Goal: Register for event/course: Register for event/course

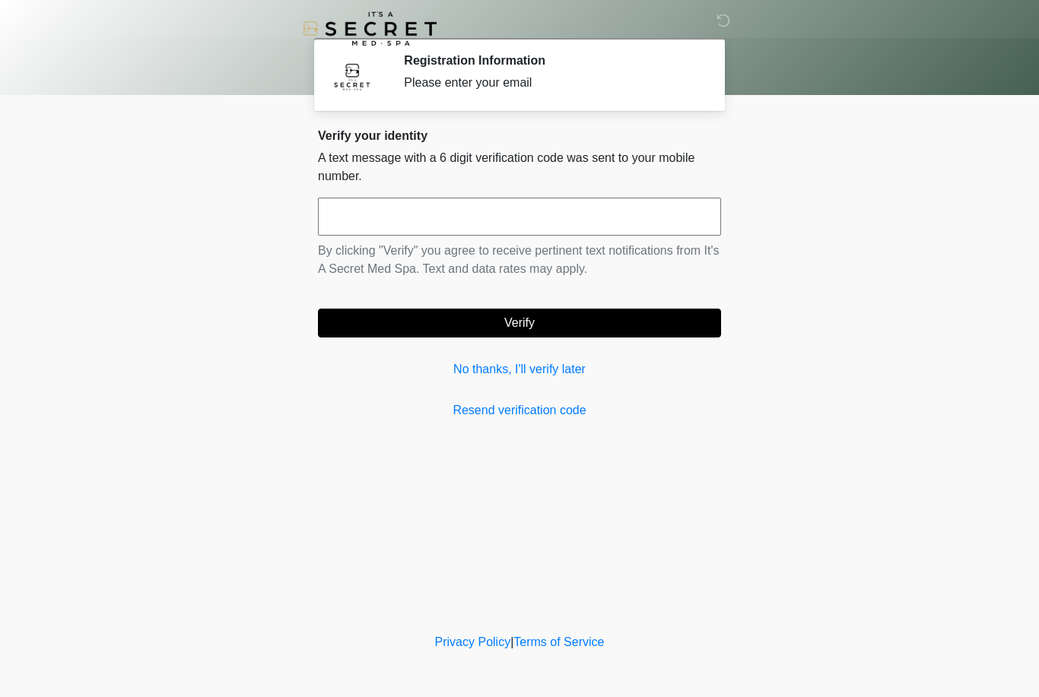
click at [552, 377] on link "No thanks, I'll verify later" at bounding box center [519, 369] width 403 height 18
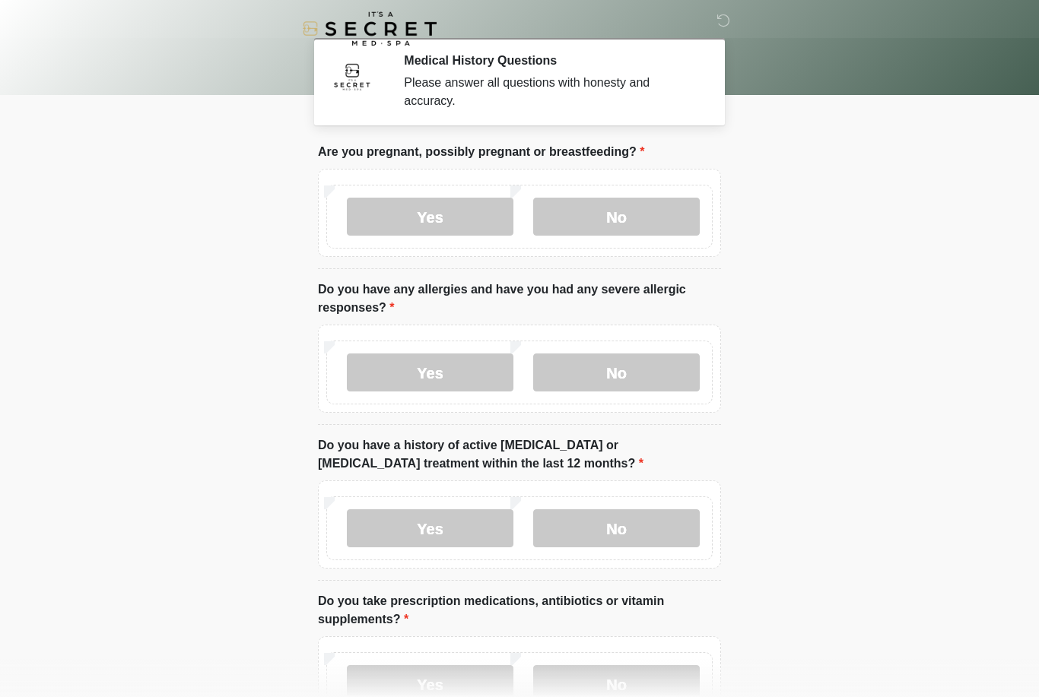
click at [630, 222] on label "No" at bounding box center [616, 217] width 166 height 38
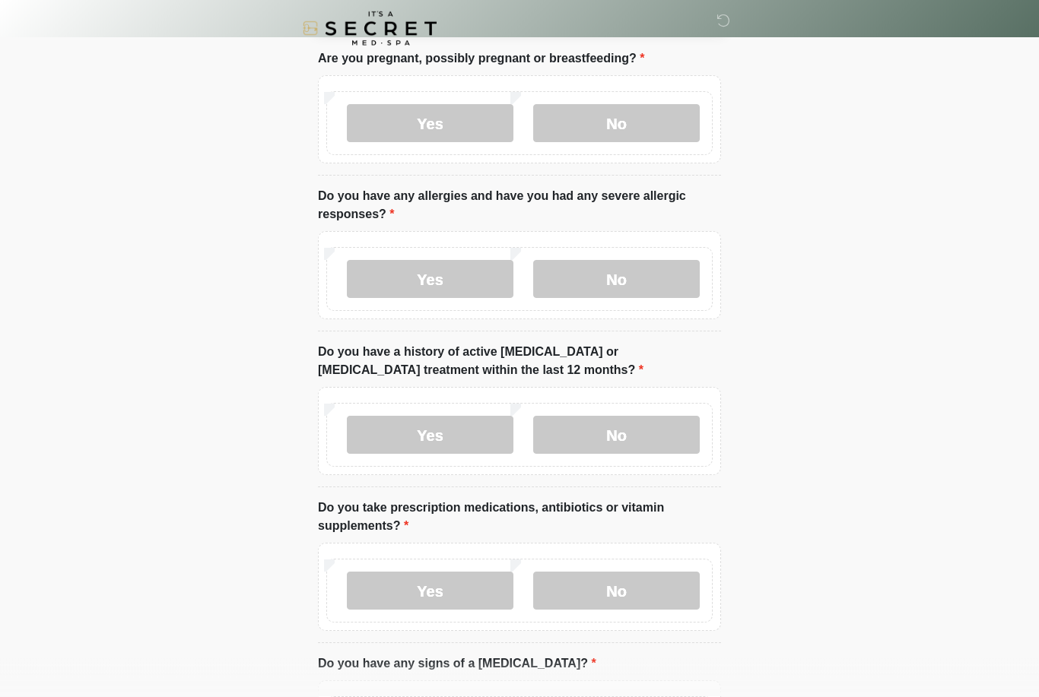
scroll to position [106, 0]
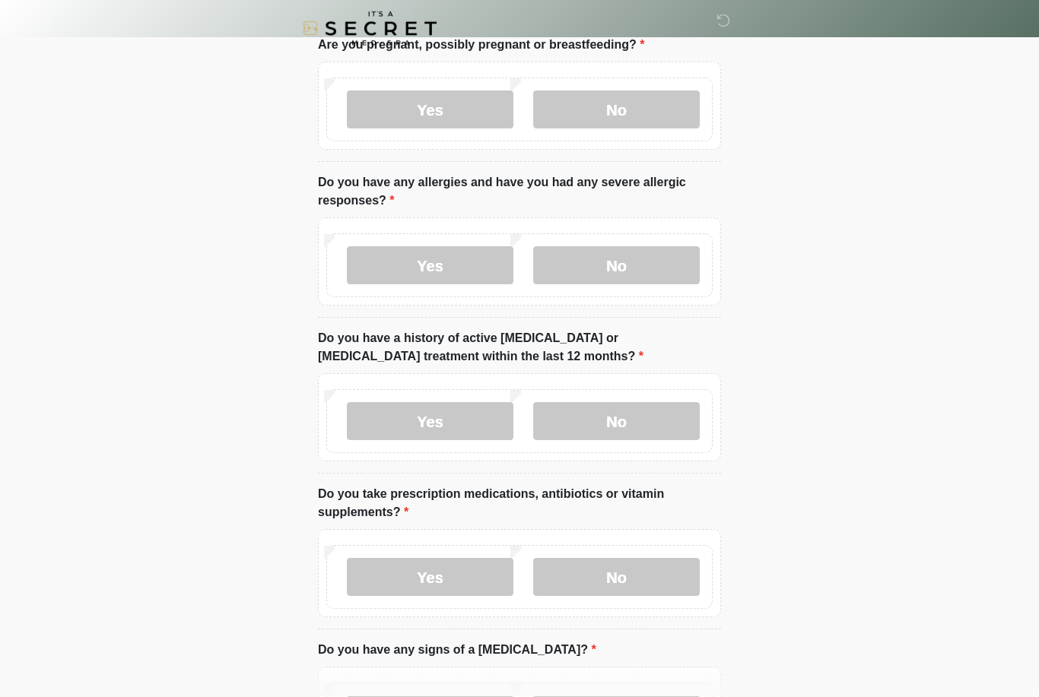
click at [633, 268] on label "No" at bounding box center [616, 266] width 166 height 38
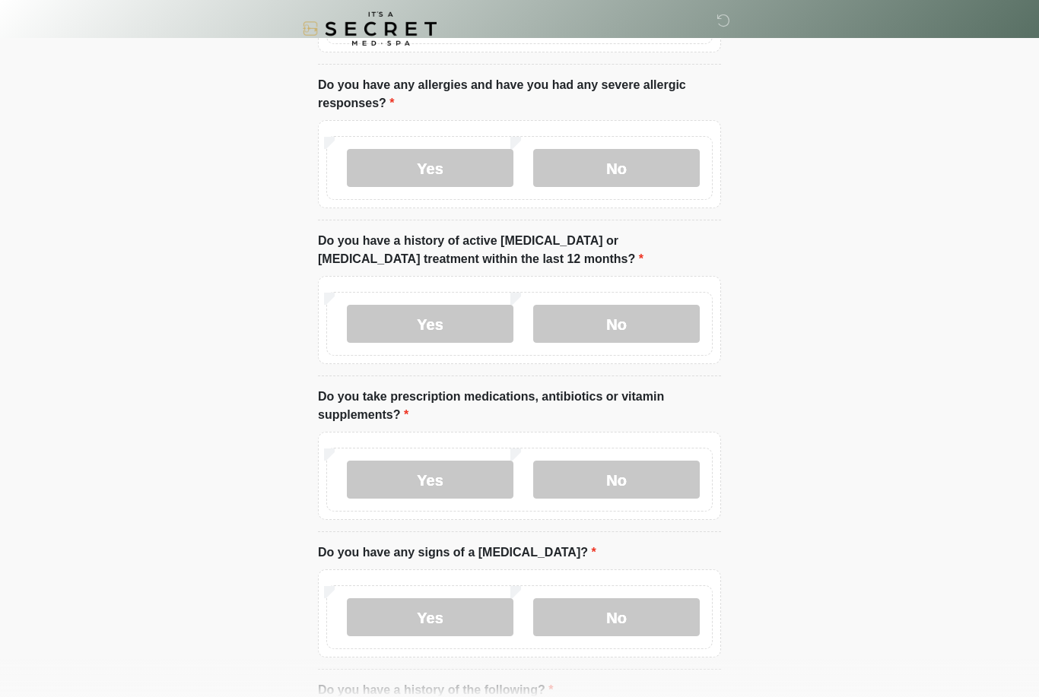
click at [626, 325] on label "No" at bounding box center [616, 324] width 166 height 38
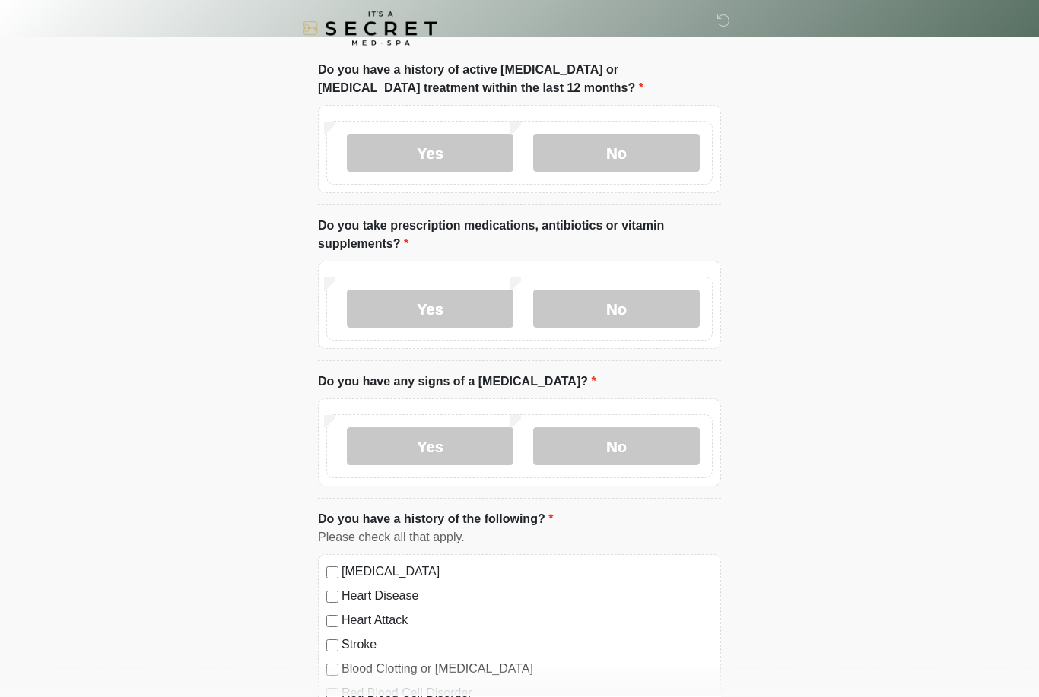
click at [645, 303] on label "No" at bounding box center [616, 309] width 166 height 38
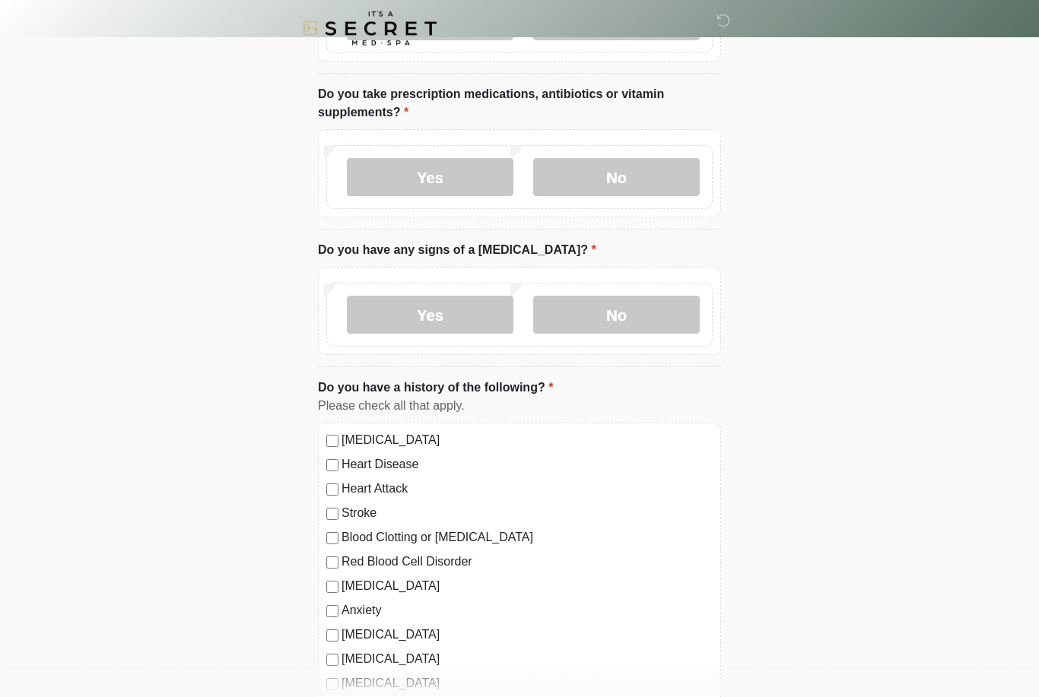
click at [627, 310] on label "No" at bounding box center [616, 316] width 166 height 38
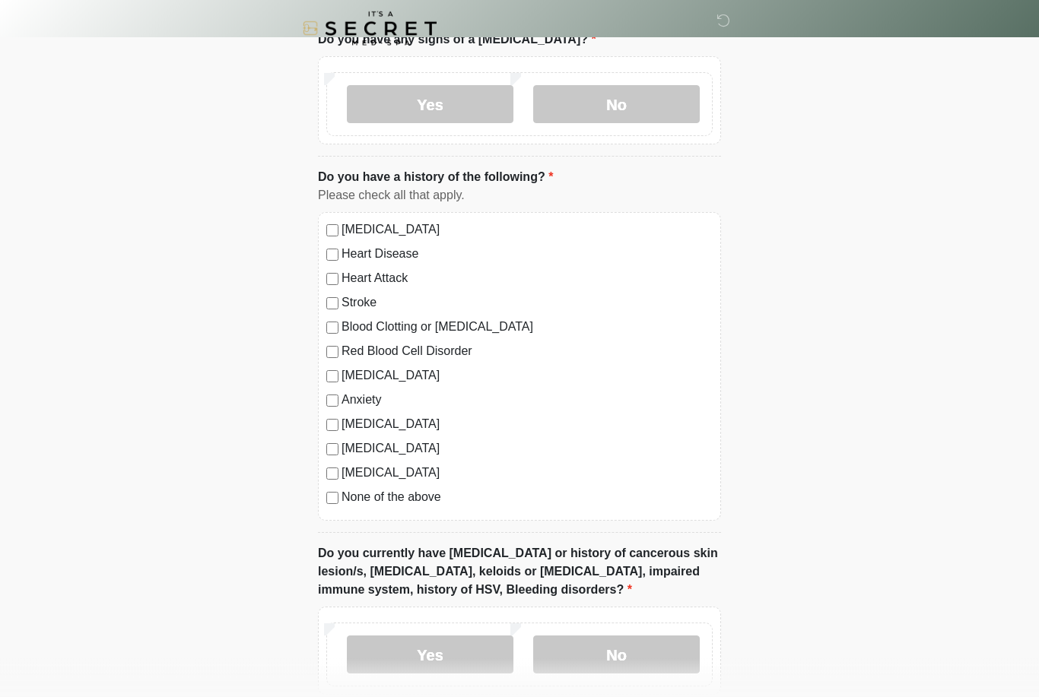
scroll to position [751, 0]
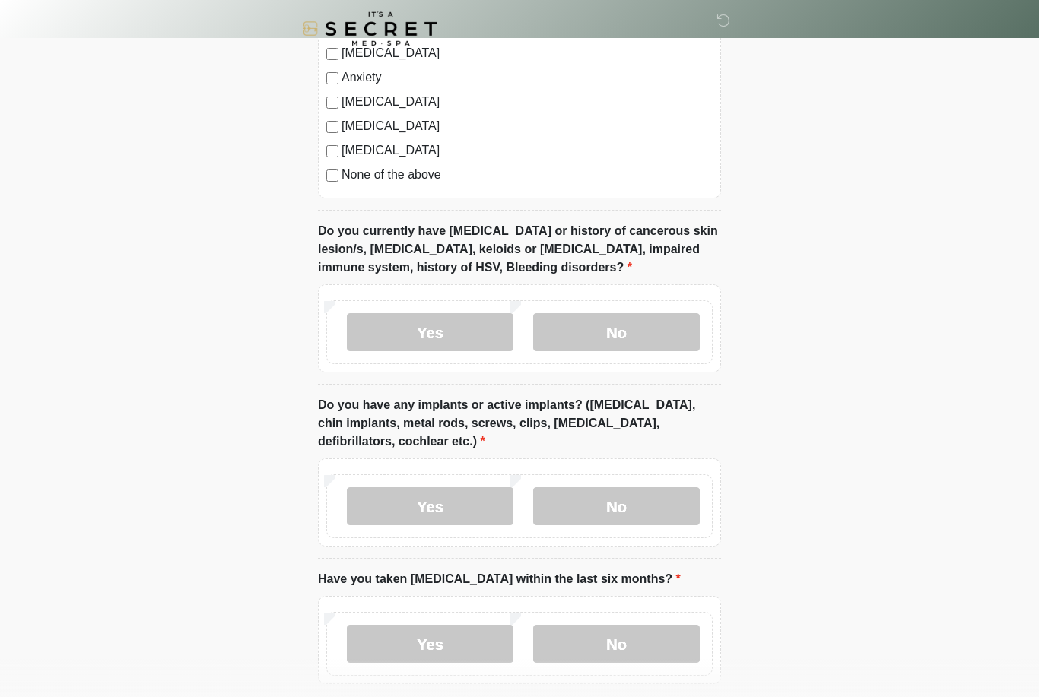
click at [652, 328] on label "No" at bounding box center [616, 332] width 166 height 38
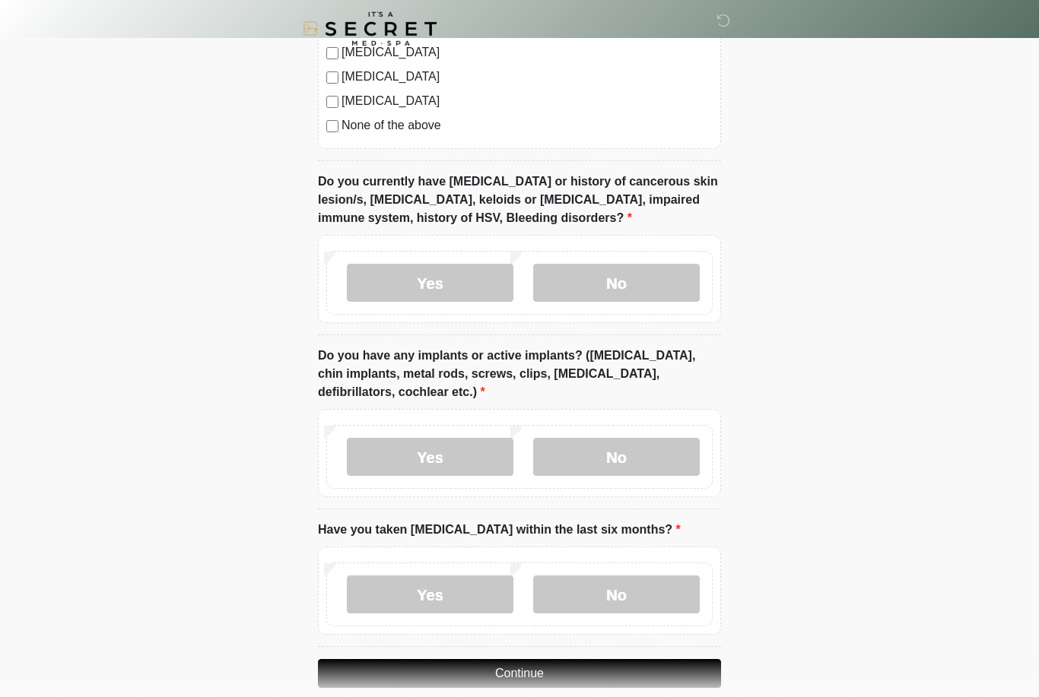
scroll to position [1111, 0]
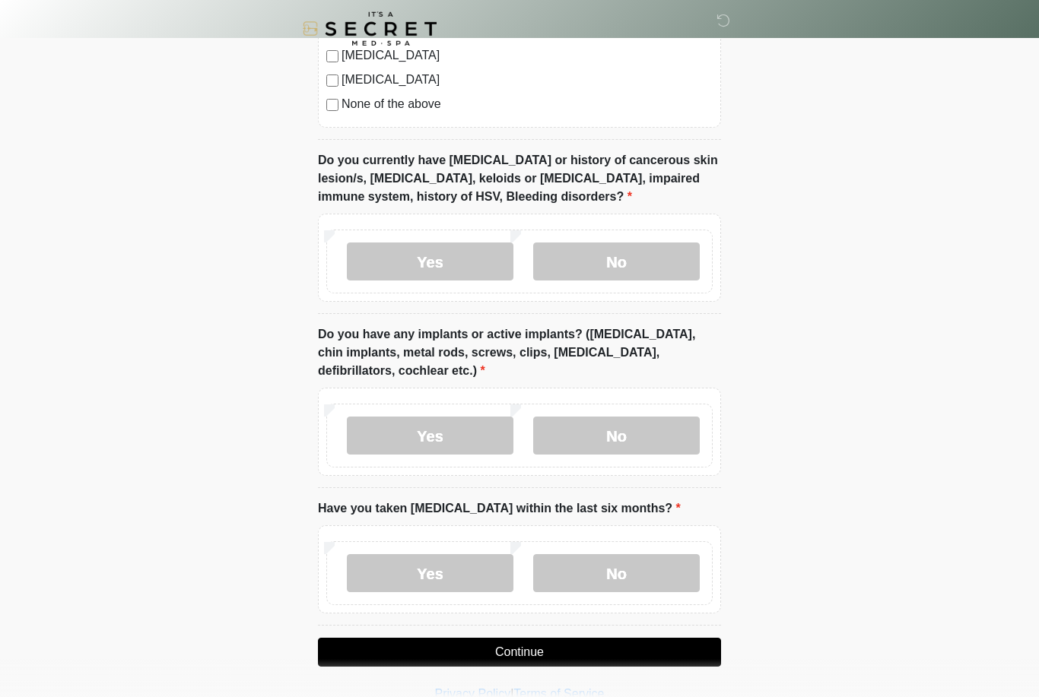
click at [643, 441] on label "No" at bounding box center [616, 436] width 166 height 38
click at [648, 571] on label "No" at bounding box center [616, 573] width 166 height 38
click at [644, 650] on button "Continue" at bounding box center [519, 652] width 403 height 29
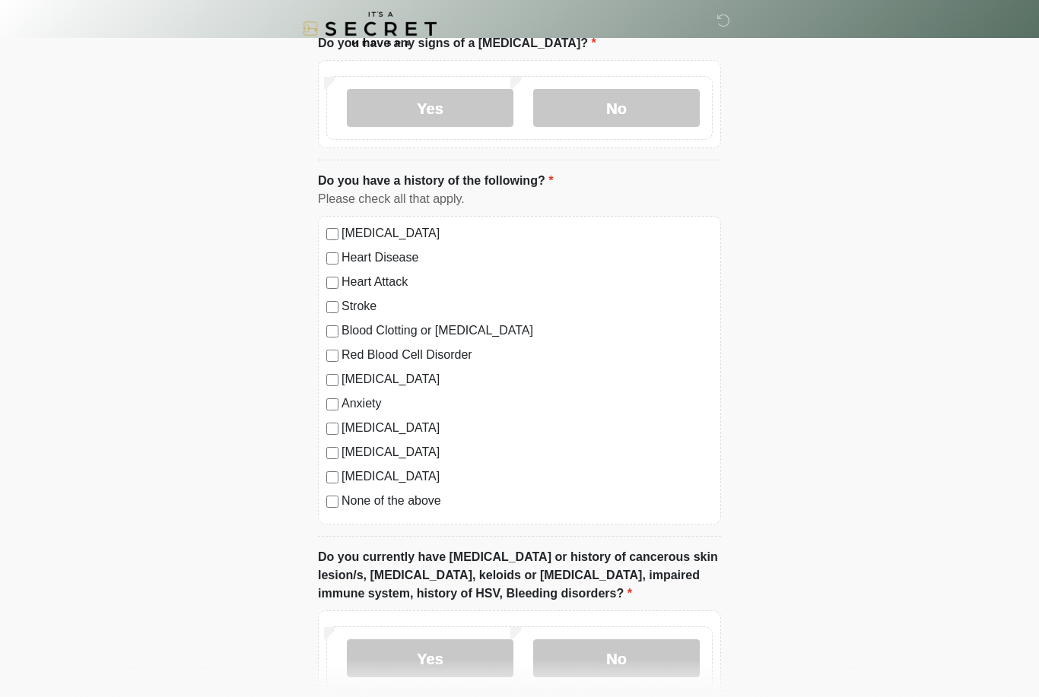
scroll to position [0, 0]
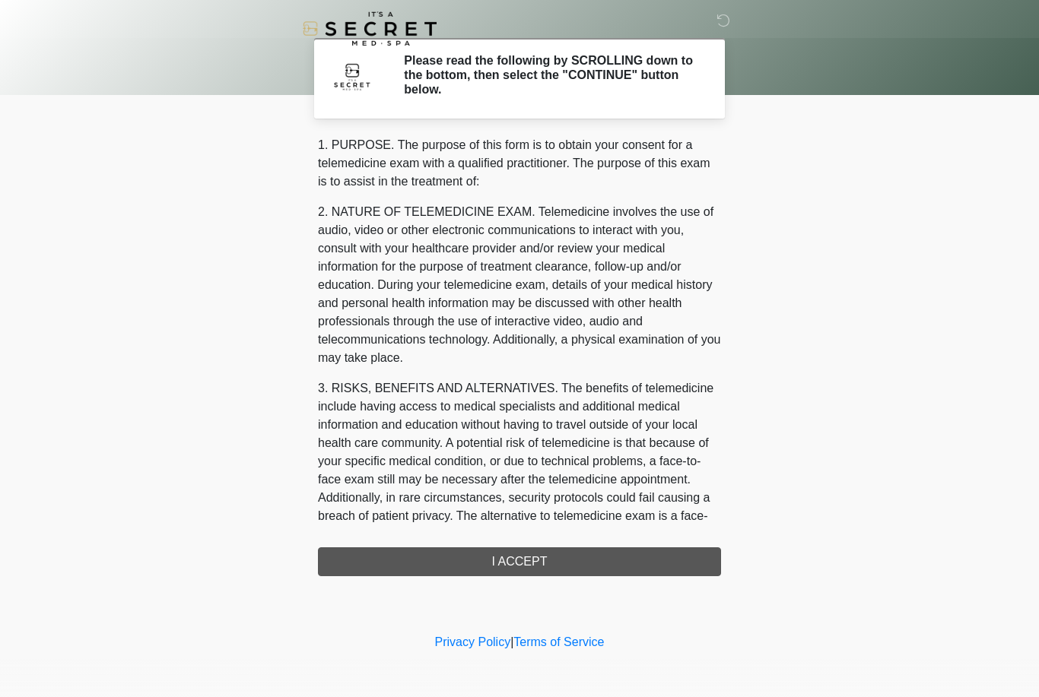
click at [630, 563] on div "1. PURPOSE. The purpose of this form is to obtain your consent for a telemedici…" at bounding box center [519, 356] width 403 height 440
click at [515, 561] on div "1. PURPOSE. The purpose of this form is to obtain your consent for a telemedici…" at bounding box center [519, 356] width 403 height 440
click at [522, 559] on div "1. PURPOSE. The purpose of this form is to obtain your consent for a telemedici…" at bounding box center [519, 356] width 403 height 440
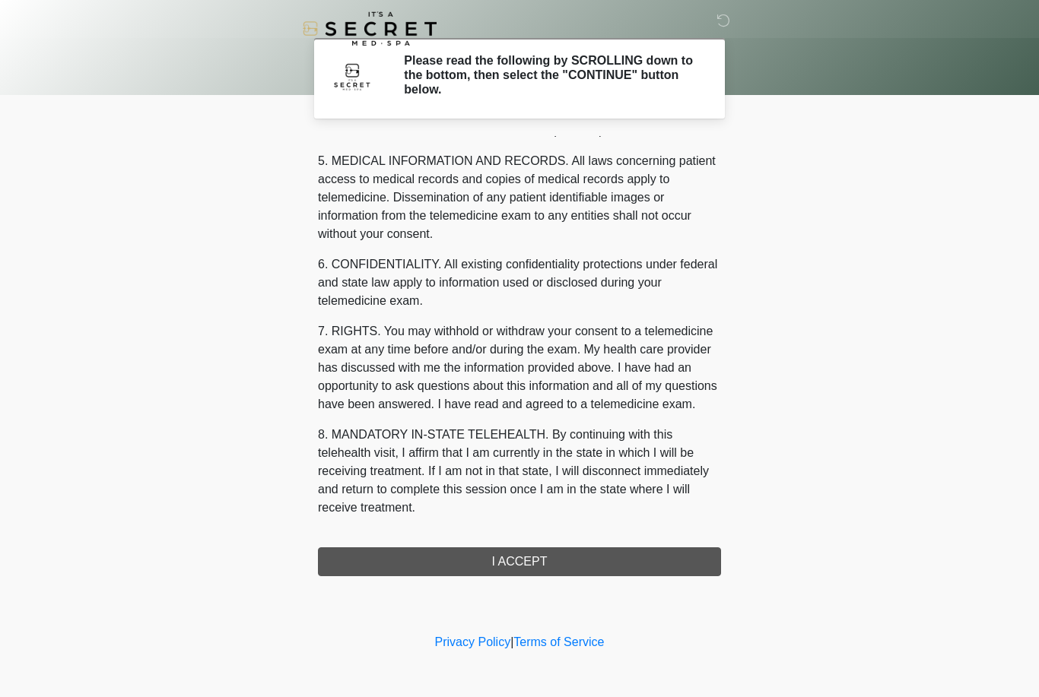
scroll to position [489, 0]
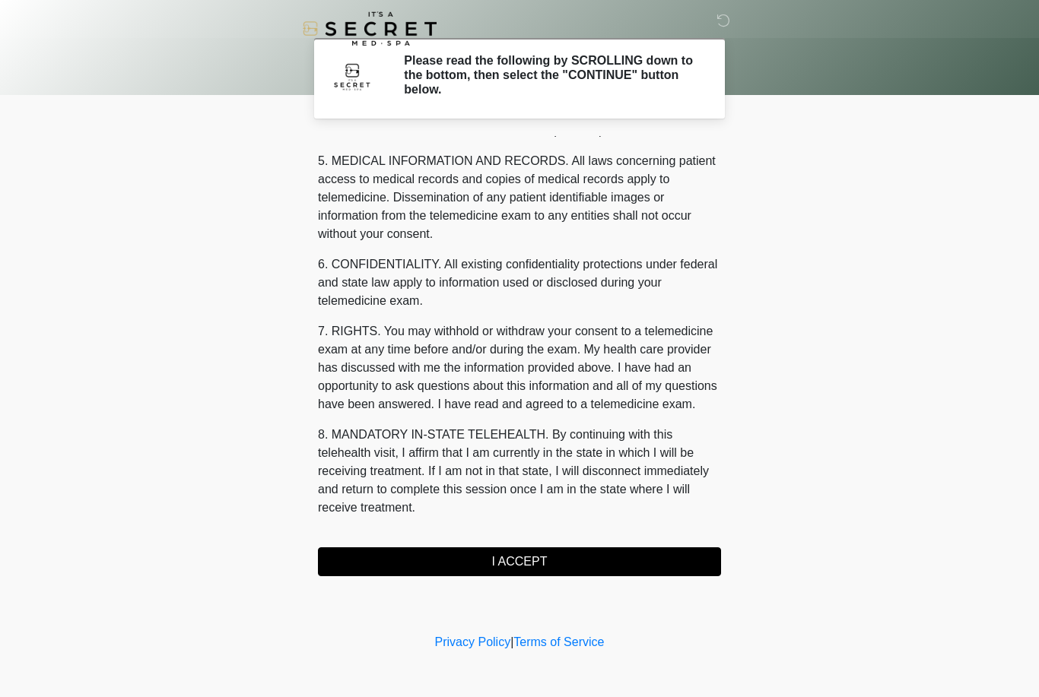
click at [509, 561] on button "I ACCEPT" at bounding box center [519, 561] width 403 height 29
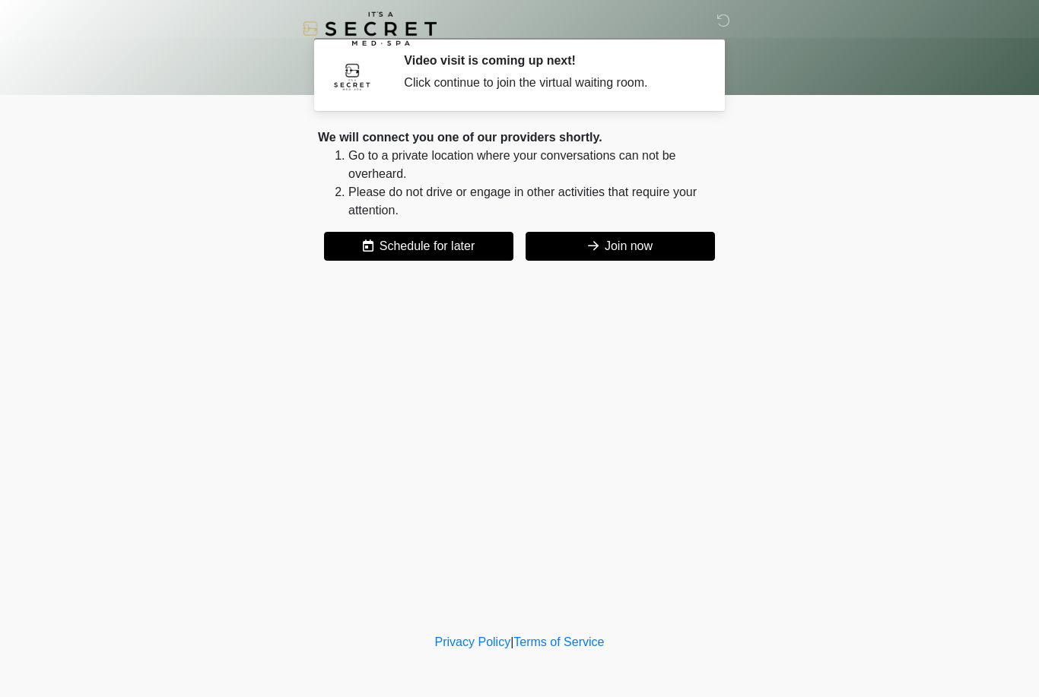
click at [647, 247] on button "Join now" at bounding box center [619, 246] width 189 height 29
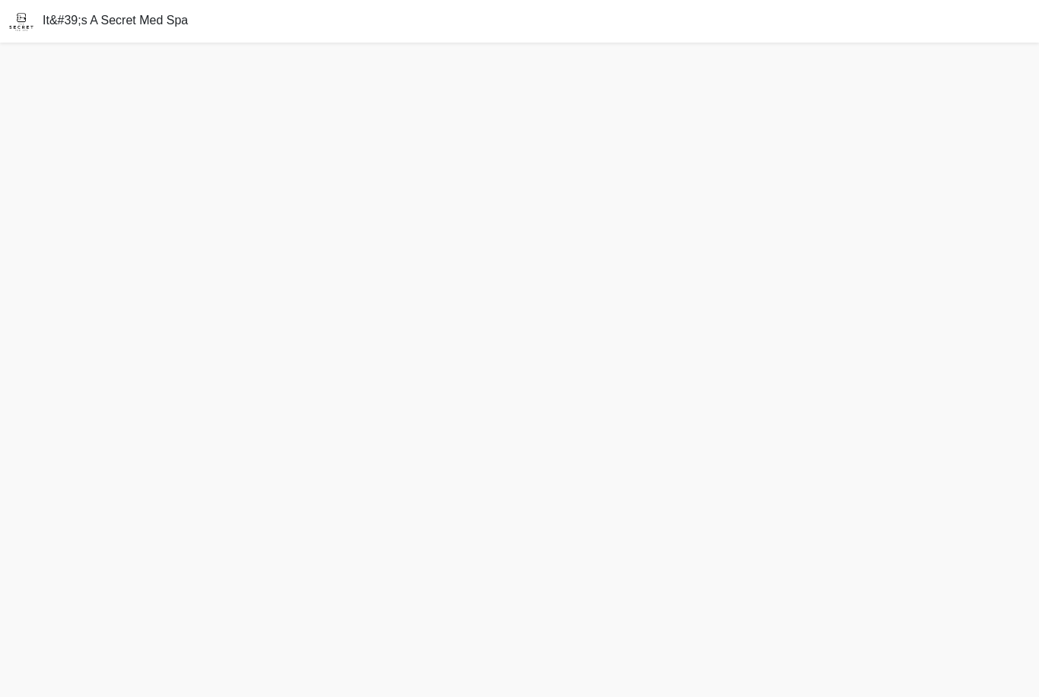
scroll to position [49, 0]
